Goal: Transaction & Acquisition: Purchase product/service

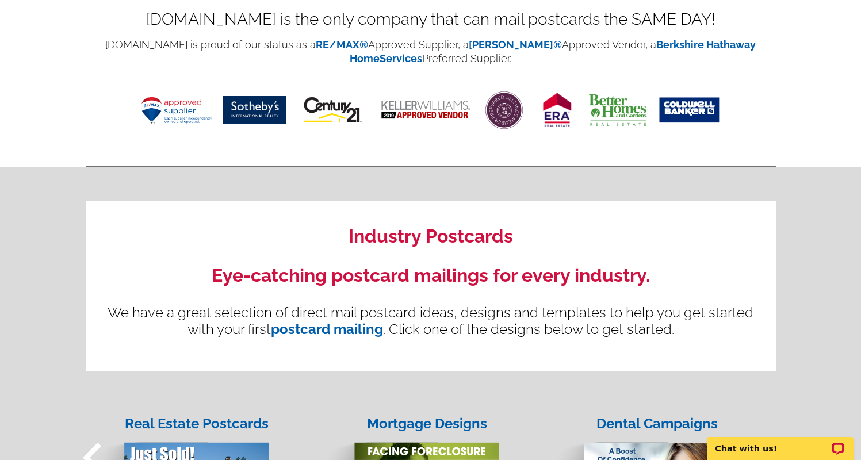
scroll to position [651, 0]
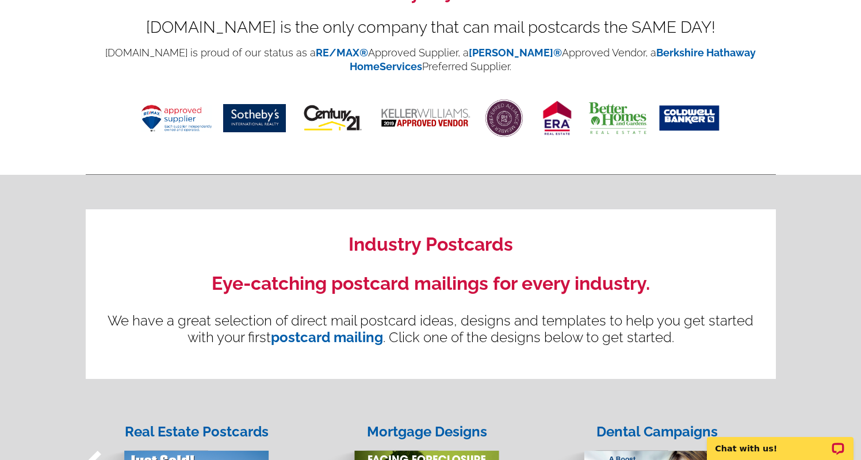
click at [183, 119] on img at bounding box center [176, 118] width 71 height 27
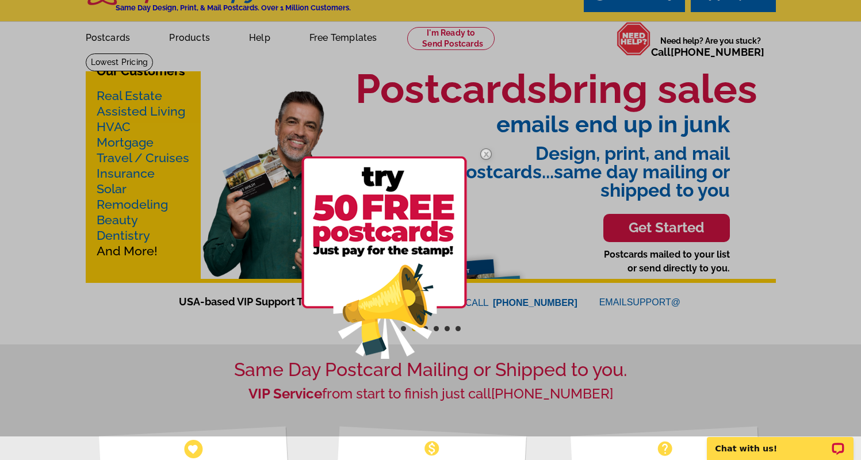
scroll to position [0, 0]
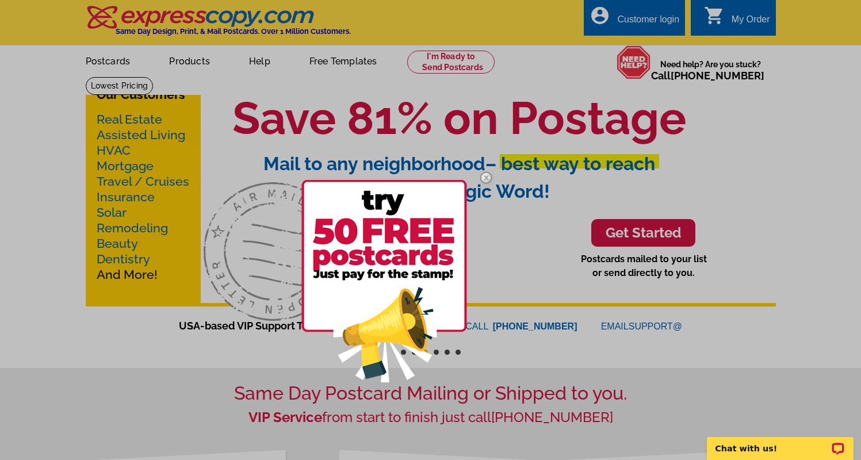
click at [604, 83] on div at bounding box center [430, 230] width 861 height 460
click at [483, 177] on img at bounding box center [485, 177] width 33 height 33
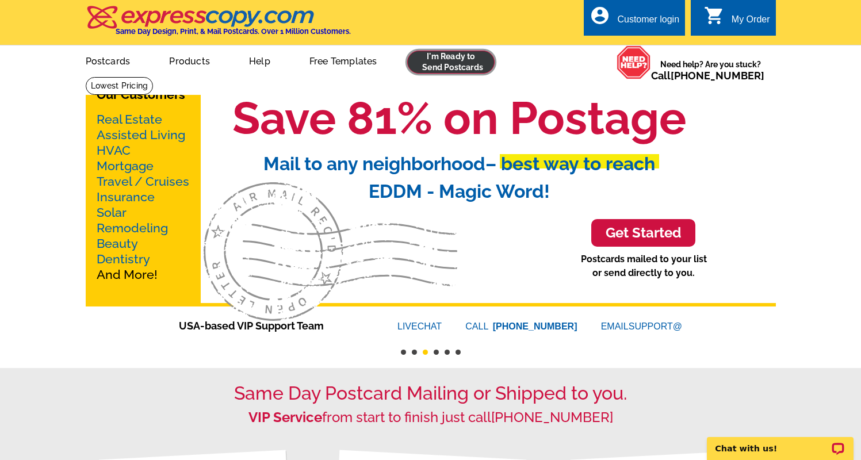
click at [427, 63] on link at bounding box center [451, 62] width 88 height 23
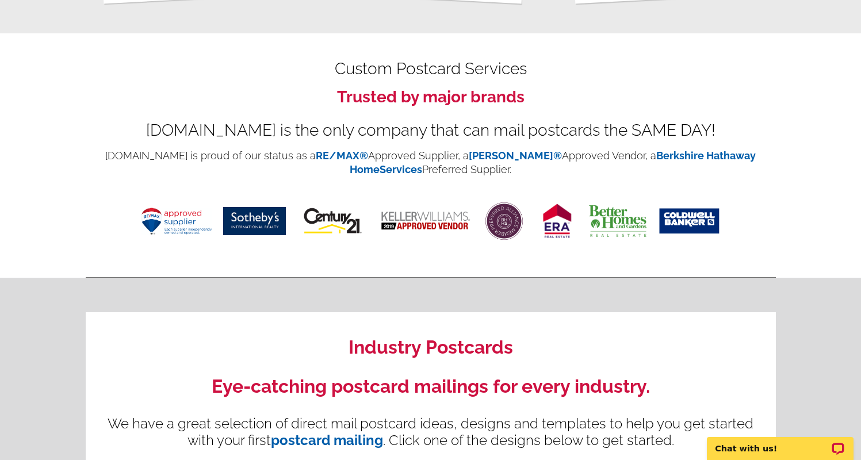
scroll to position [303, 0]
